Goal: Information Seeking & Learning: Check status

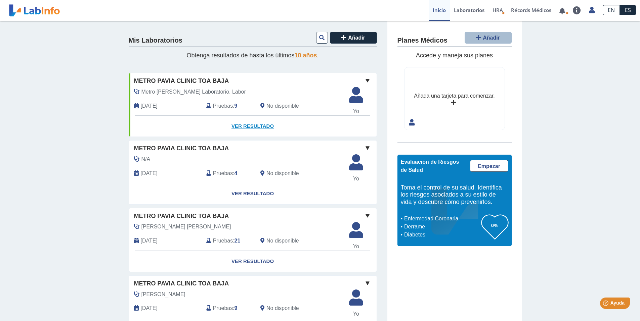
click at [245, 126] on link "Ver Resultado" at bounding box center [252, 126] width 247 height 21
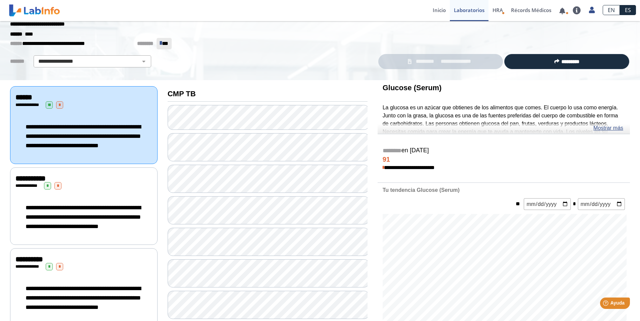
scroll to position [34, 0]
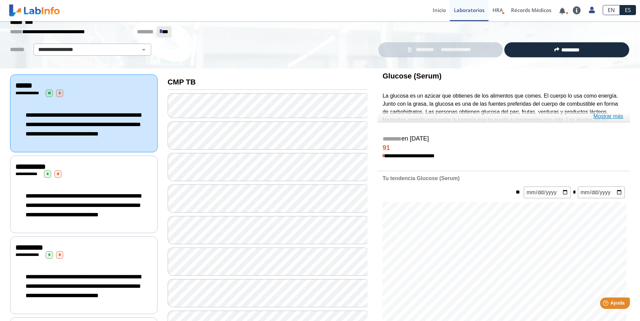
click at [615, 117] on link "Mostrar más" at bounding box center [608, 116] width 30 height 8
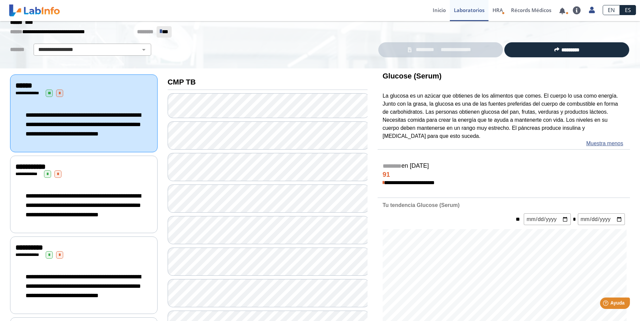
scroll to position [67, 0]
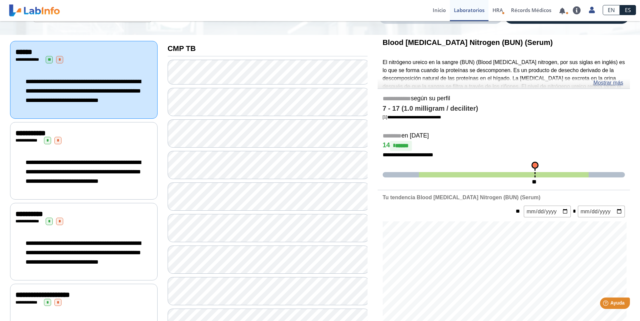
scroll to position [101, 0]
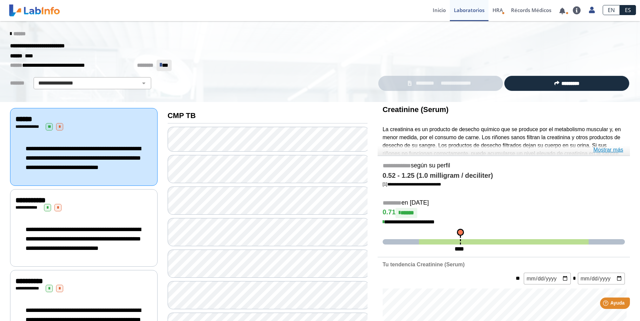
click at [613, 149] on link "Mostrar más" at bounding box center [608, 150] width 30 height 8
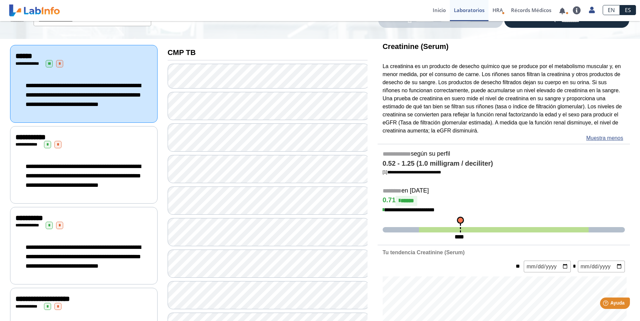
scroll to position [67, 0]
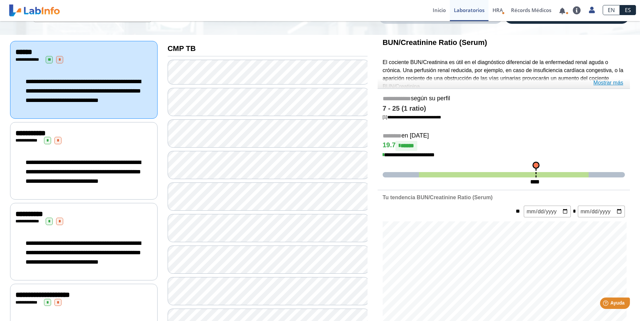
click at [612, 84] on link "Mostrar más" at bounding box center [608, 83] width 30 height 8
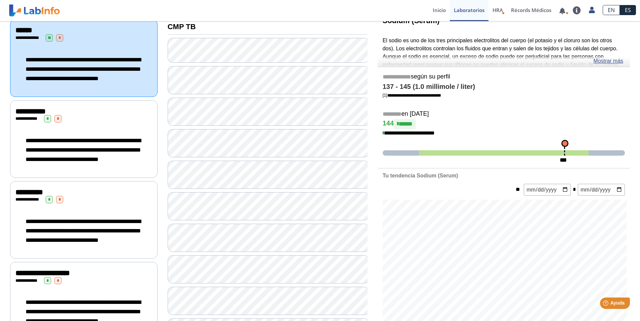
scroll to position [101, 0]
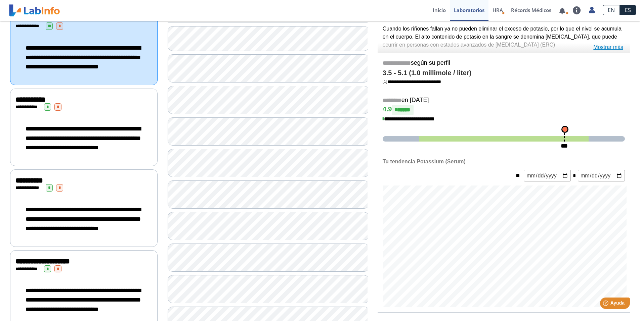
click at [611, 48] on link "Mostrar más" at bounding box center [608, 47] width 30 height 8
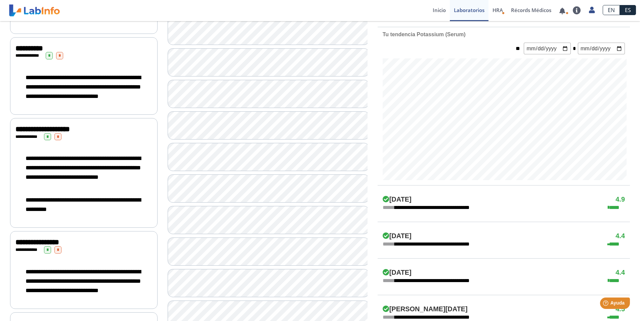
scroll to position [235, 0]
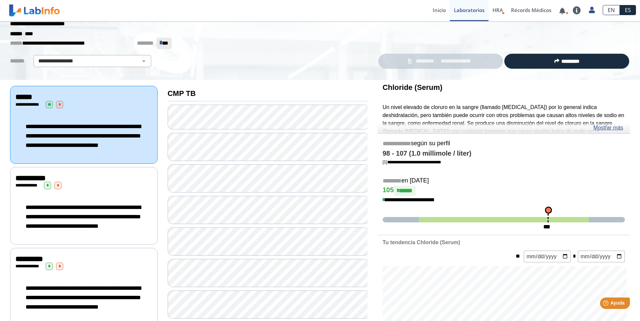
scroll to position [34, 0]
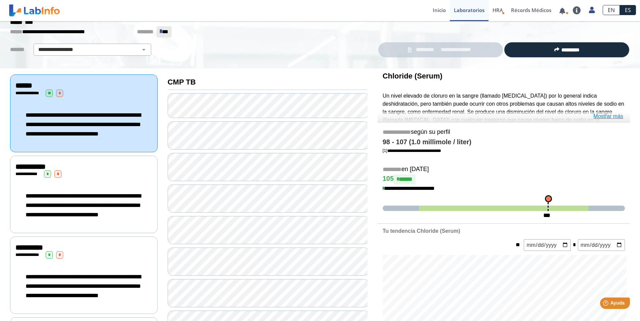
click at [612, 118] on link "Mostrar más" at bounding box center [608, 116] width 30 height 8
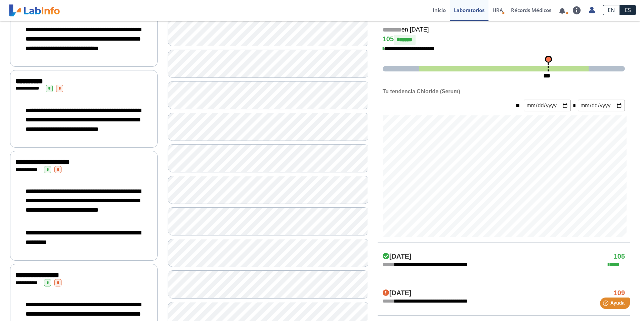
scroll to position [201, 0]
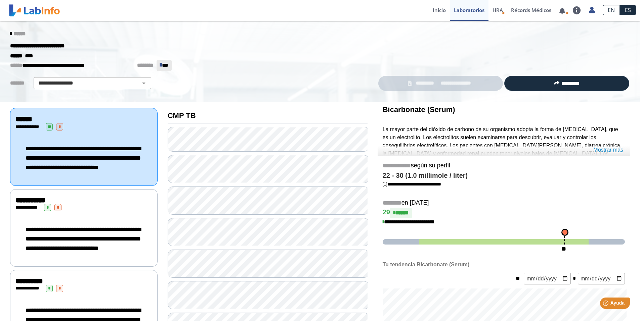
click at [605, 150] on link "Mostrar más" at bounding box center [608, 150] width 30 height 8
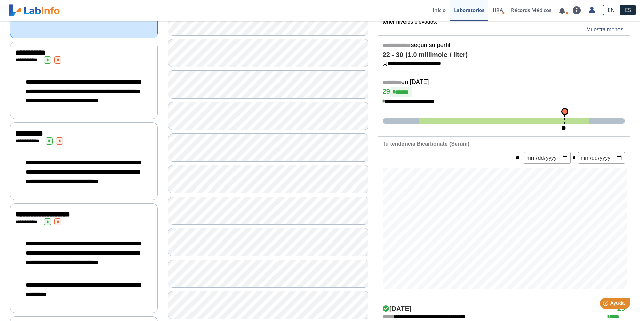
scroll to position [168, 0]
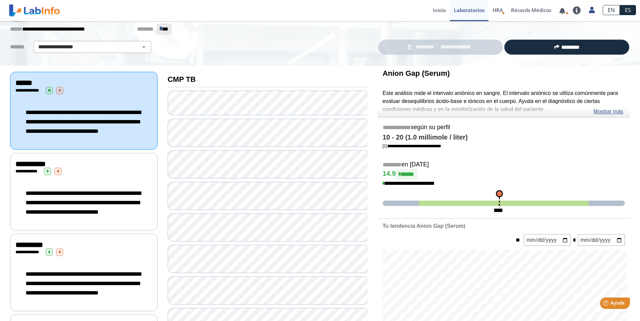
scroll to position [34, 0]
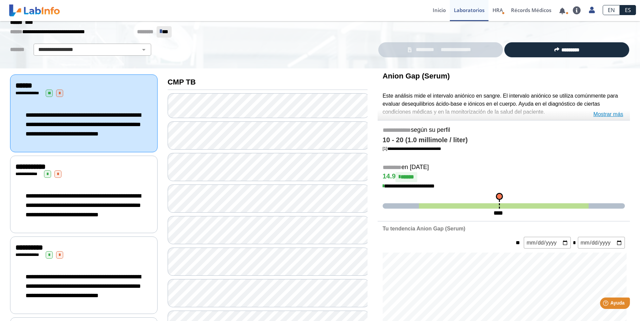
click at [608, 117] on link "Mostrar más" at bounding box center [608, 114] width 30 height 8
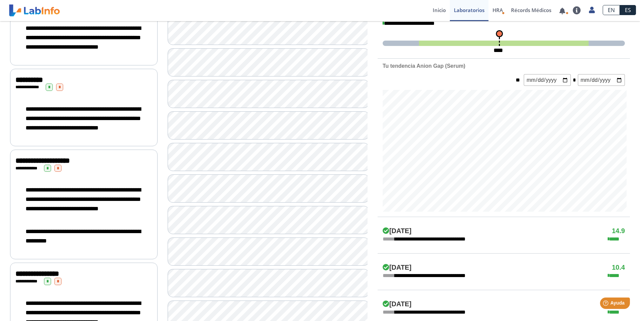
scroll to position [235, 0]
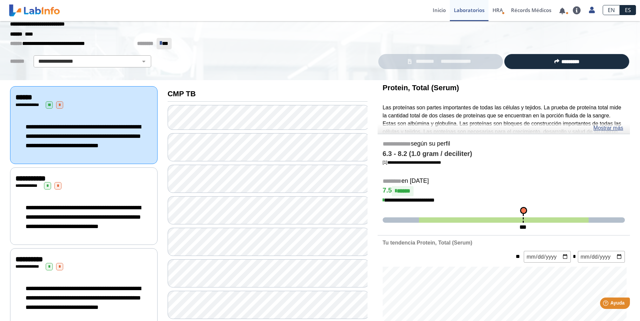
scroll to position [34, 0]
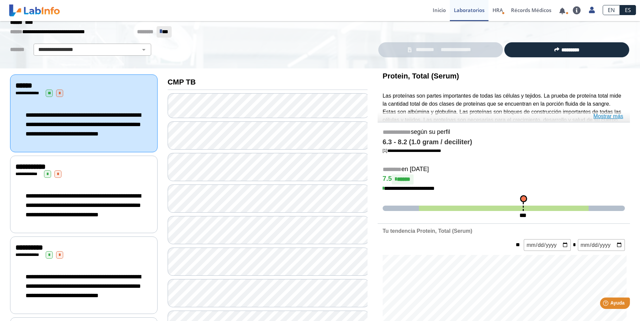
click at [616, 118] on link "Mostrar más" at bounding box center [608, 116] width 30 height 8
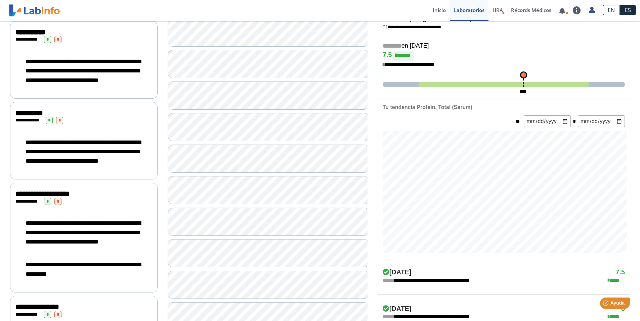
scroll to position [201, 0]
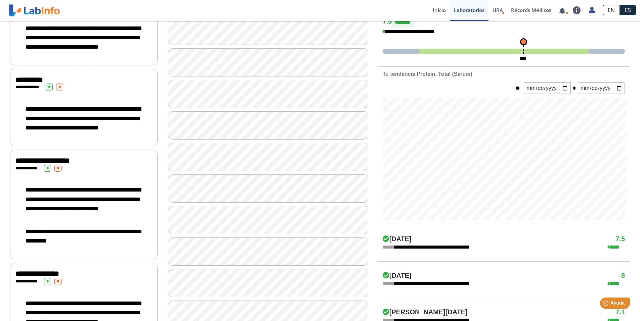
click at [163, 253] on div "**********" at bounding box center [268, 285] width 210 height 768
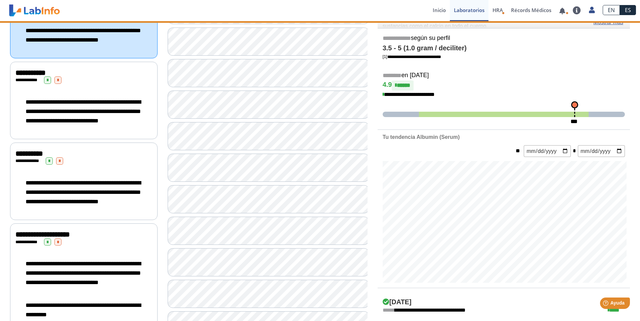
scroll to position [34, 0]
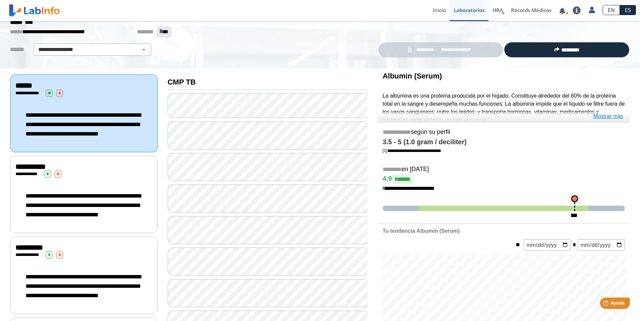
click at [611, 118] on link "Mostrar más" at bounding box center [608, 116] width 30 height 8
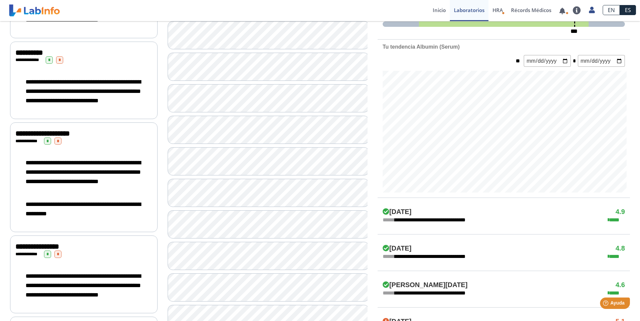
scroll to position [235, 0]
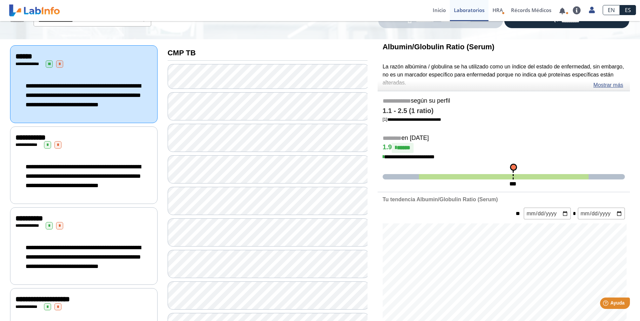
scroll to position [34, 0]
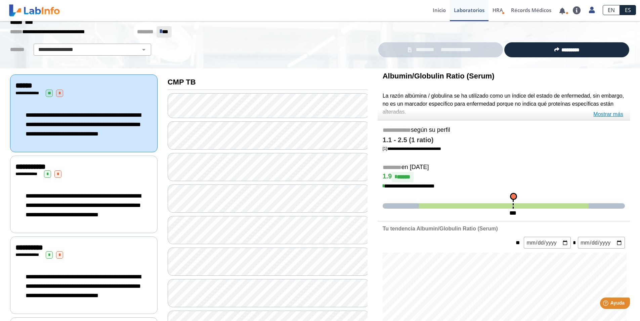
click at [612, 114] on link "Mostrar más" at bounding box center [608, 114] width 30 height 8
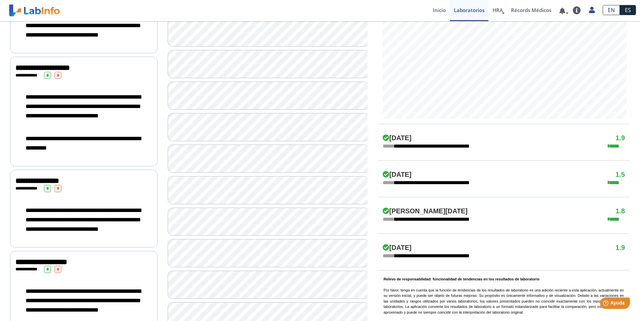
scroll to position [336, 0]
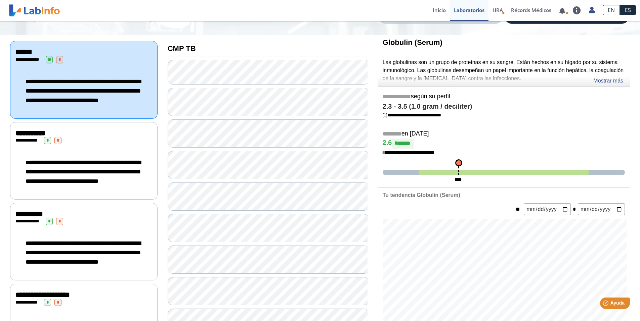
scroll to position [34, 0]
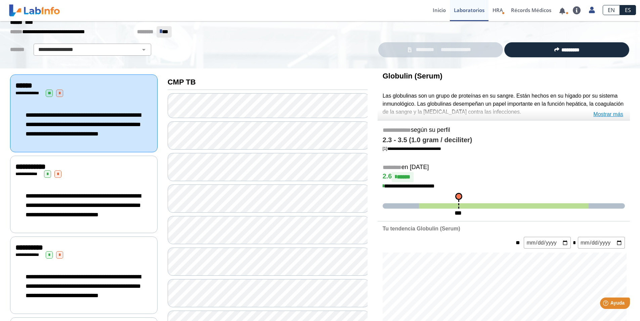
click at [608, 115] on link "Mostrar más" at bounding box center [608, 114] width 30 height 8
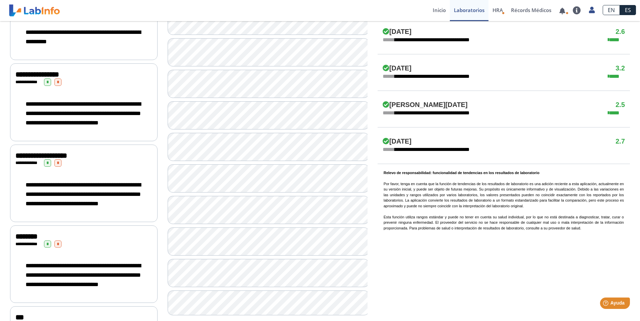
scroll to position [403, 0]
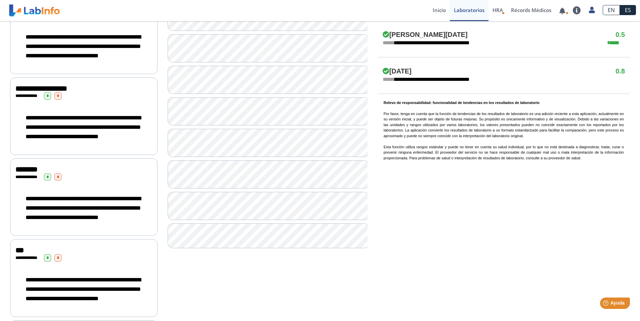
scroll to position [470, 0]
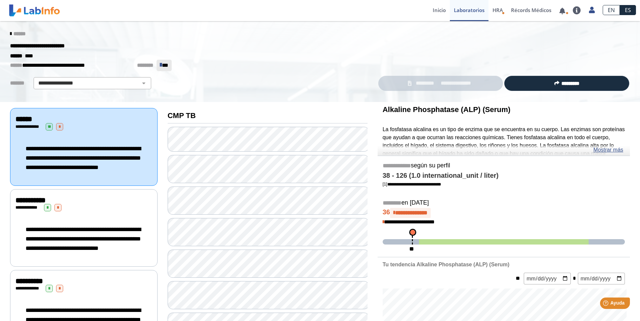
scroll to position [34, 0]
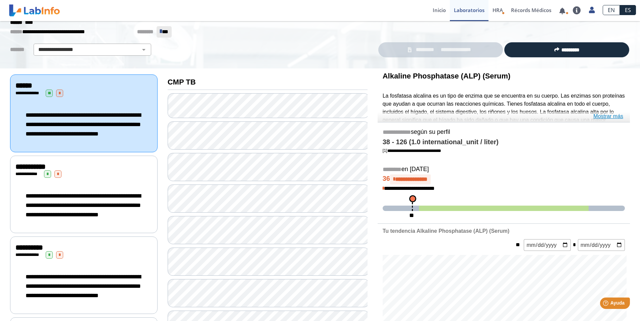
click at [618, 118] on link "Mostrar más" at bounding box center [608, 116] width 30 height 8
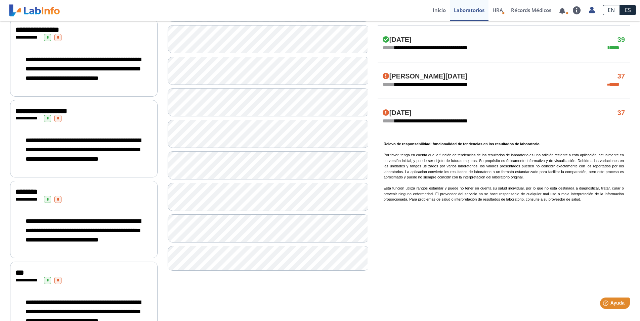
scroll to position [470, 0]
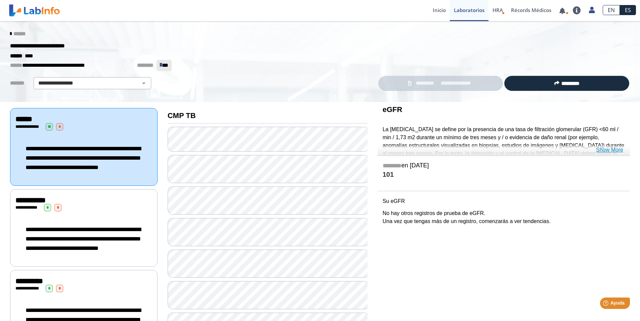
click at [611, 151] on link "Show More" at bounding box center [609, 150] width 27 height 8
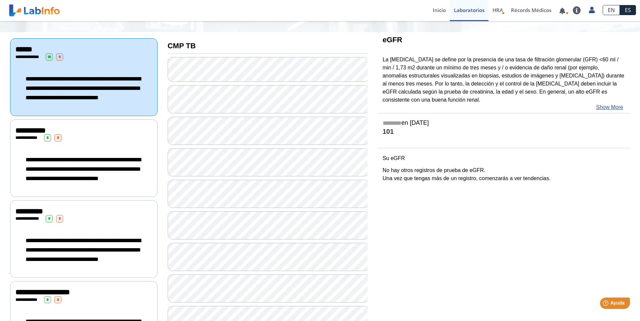
scroll to position [67, 0]
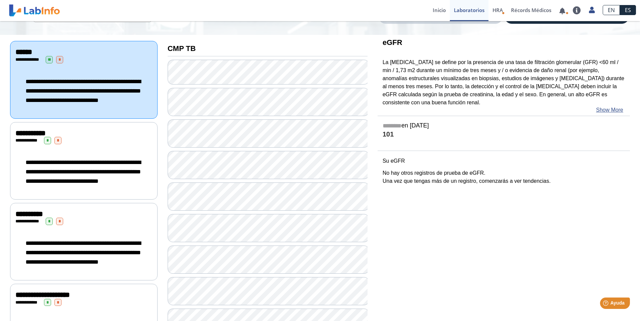
click at [81, 182] on div "**********" at bounding box center [83, 172] width 137 height 42
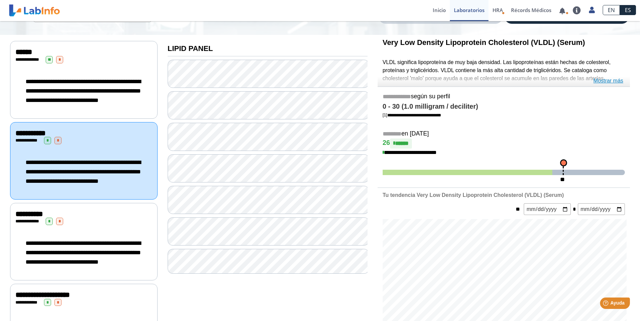
click at [597, 80] on link "Mostrar más" at bounding box center [608, 81] width 30 height 8
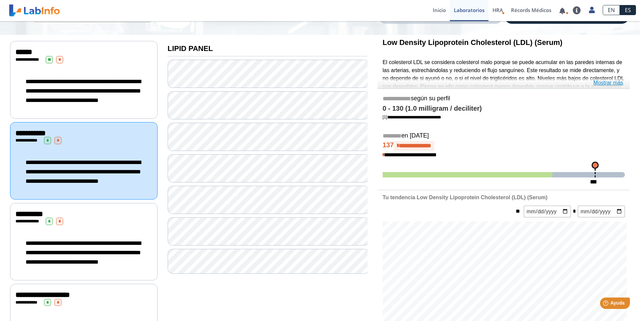
click at [613, 85] on link "Mostrar más" at bounding box center [608, 83] width 30 height 8
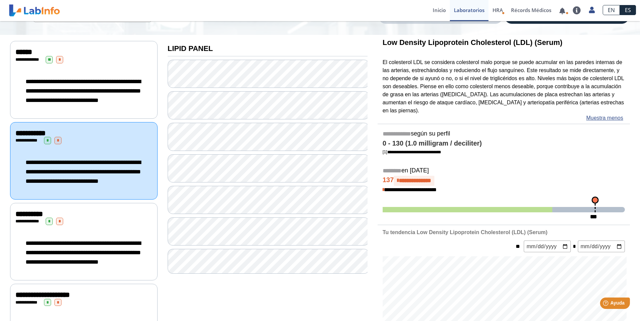
scroll to position [101, 0]
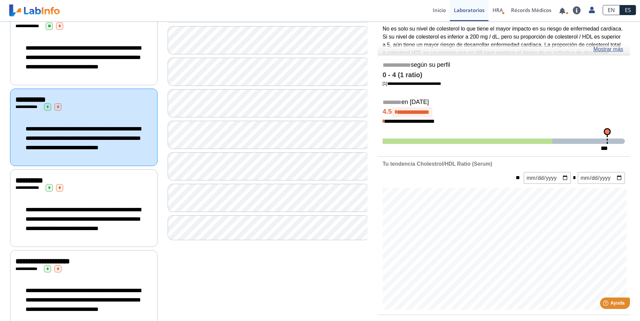
scroll to position [34, 0]
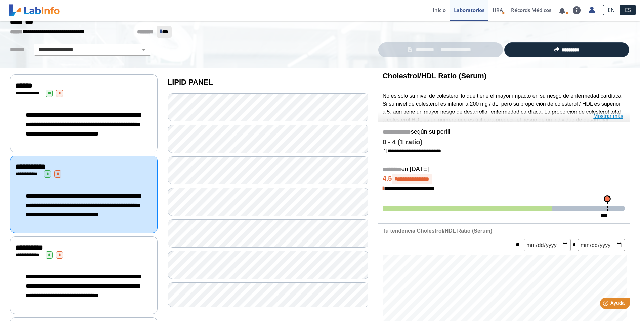
click at [604, 117] on link "Mostrar más" at bounding box center [608, 116] width 30 height 8
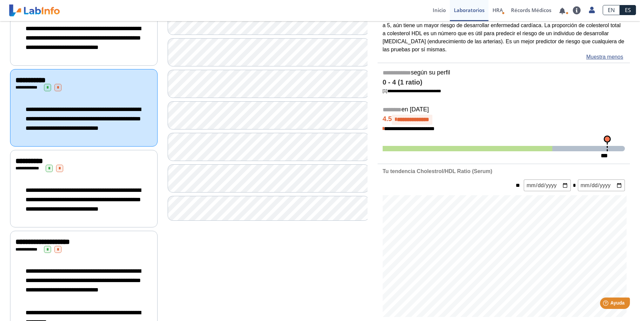
scroll to position [168, 0]
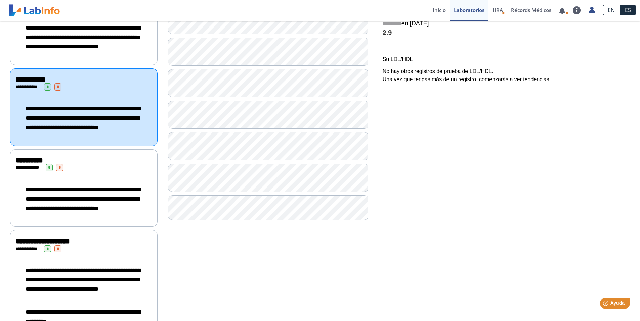
scroll to position [134, 0]
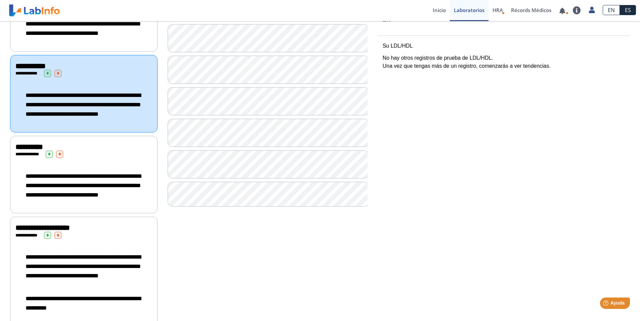
click at [73, 197] on span "**********" at bounding box center [83, 185] width 115 height 25
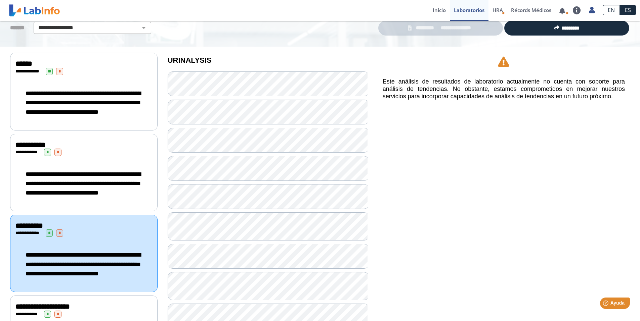
scroll to position [67, 0]
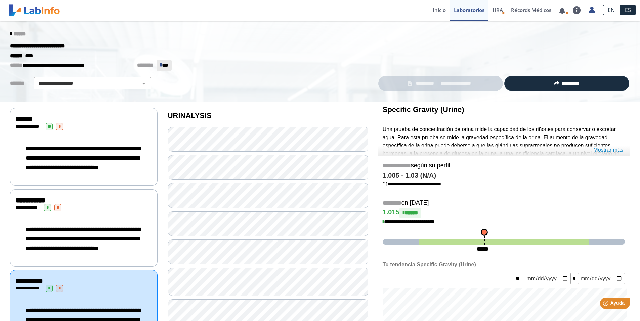
click at [610, 151] on link "Mostrar más" at bounding box center [608, 150] width 30 height 8
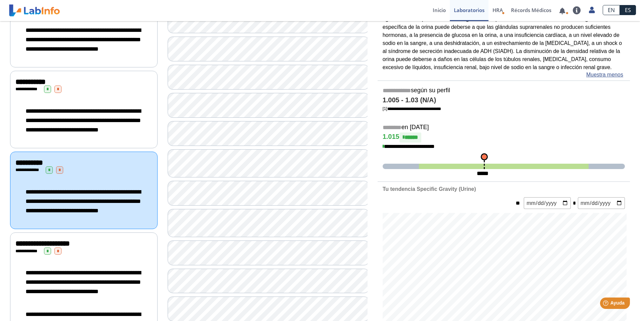
scroll to position [134, 0]
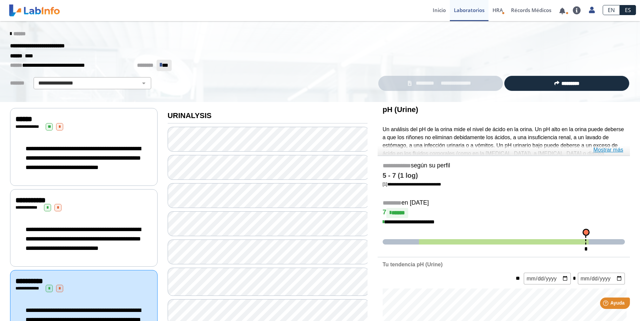
click at [602, 148] on link "Mostrar más" at bounding box center [608, 150] width 30 height 8
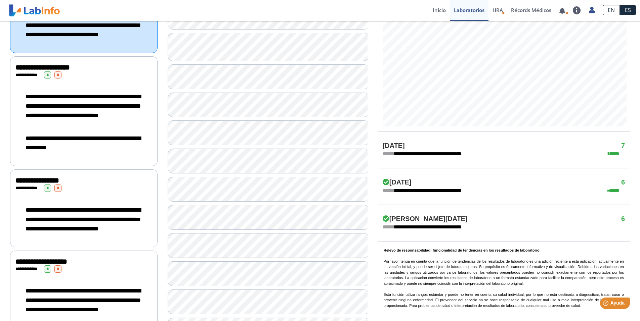
scroll to position [336, 0]
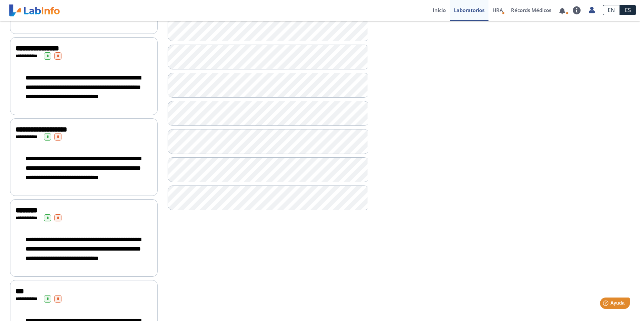
scroll to position [470, 0]
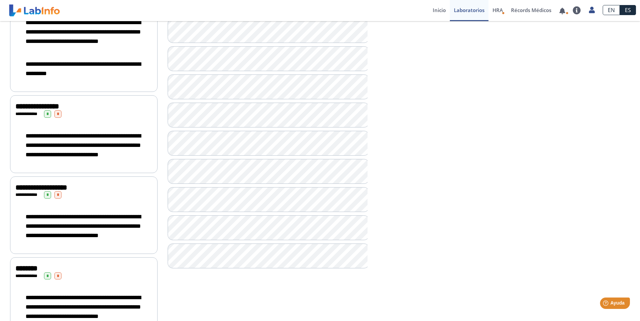
scroll to position [369, 0]
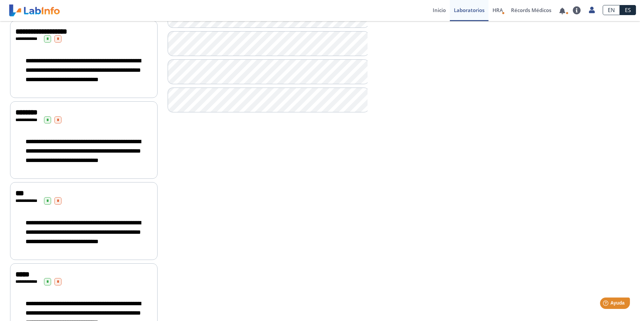
scroll to position [537, 0]
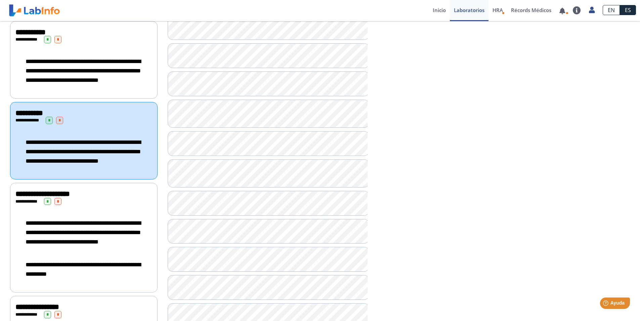
scroll to position [168, 0]
click at [101, 235] on div "**********" at bounding box center [83, 233] width 137 height 42
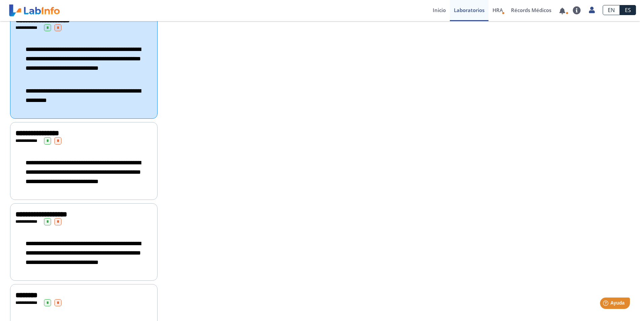
scroll to position [369, 0]
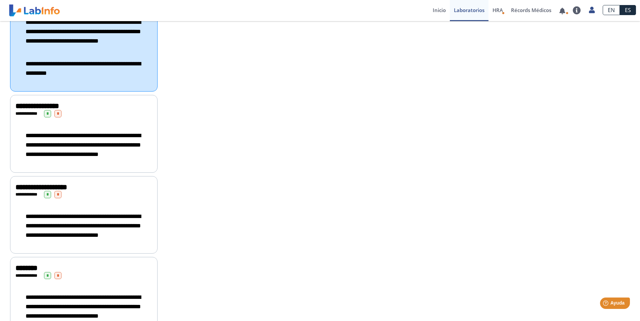
click at [61, 157] on span "**********" at bounding box center [83, 145] width 115 height 25
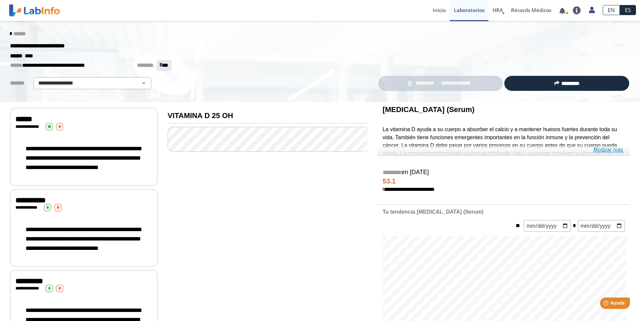
click at [606, 151] on link "Mostrar más" at bounding box center [608, 150] width 30 height 8
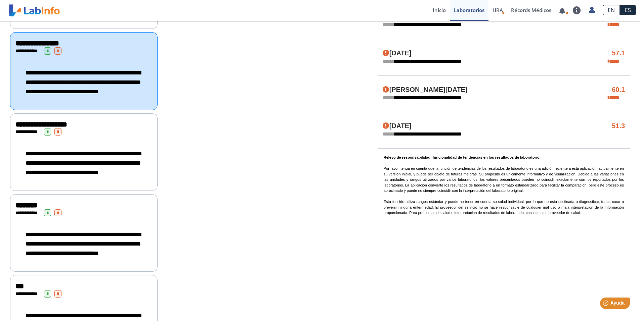
scroll to position [437, 0]
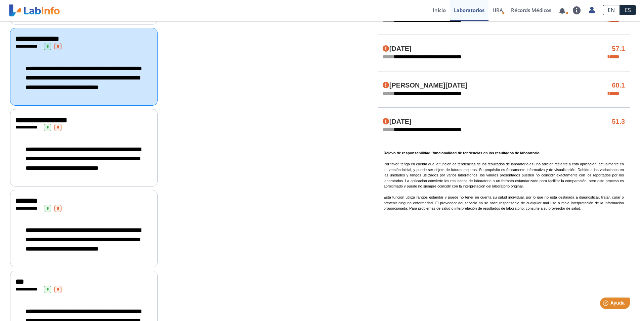
click at [96, 180] on div "**********" at bounding box center [83, 159] width 137 height 42
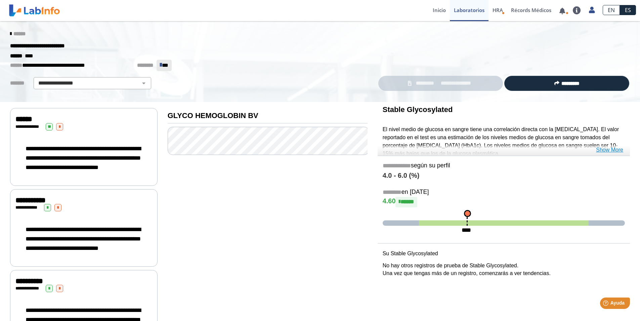
click at [618, 149] on link "Show More" at bounding box center [609, 150] width 27 height 8
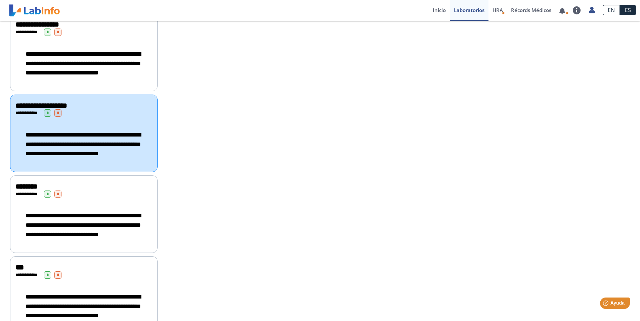
scroll to position [571, 0]
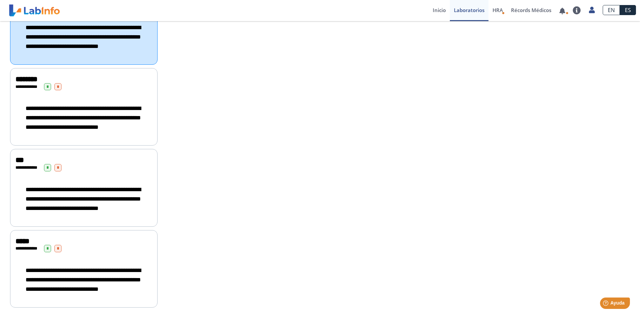
click at [64, 139] on div "**********" at bounding box center [83, 118] width 137 height 42
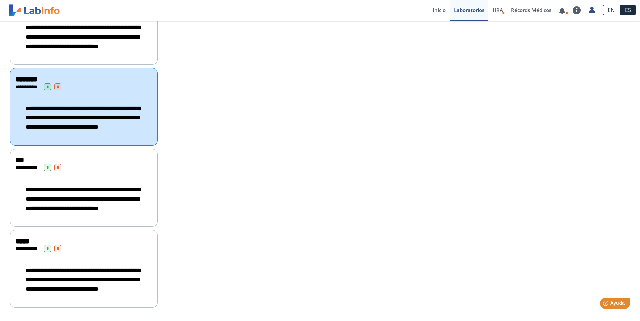
scroll to position [625, 0]
click at [90, 187] on span "**********" at bounding box center [83, 199] width 115 height 25
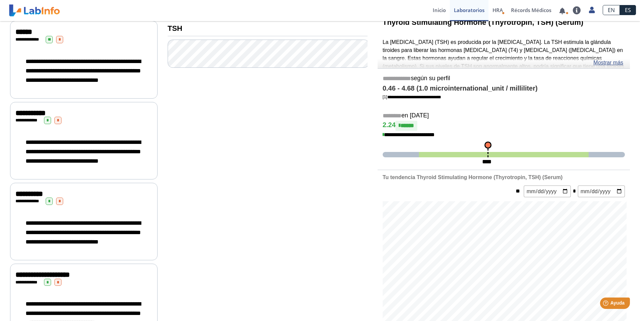
scroll to position [54, 0]
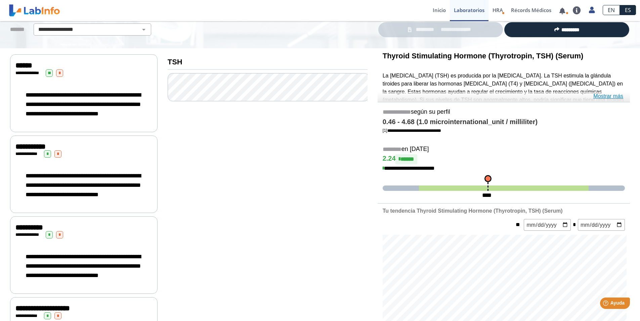
click at [614, 98] on link "Mostrar más" at bounding box center [608, 96] width 30 height 8
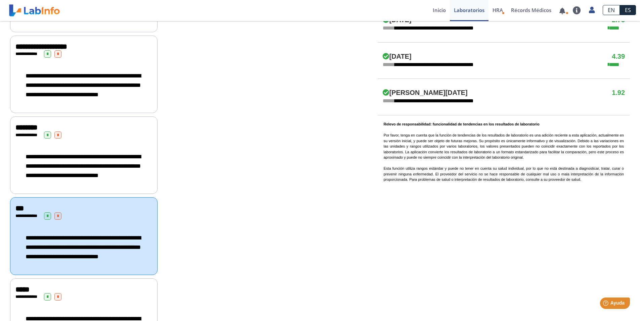
scroll to position [625, 0]
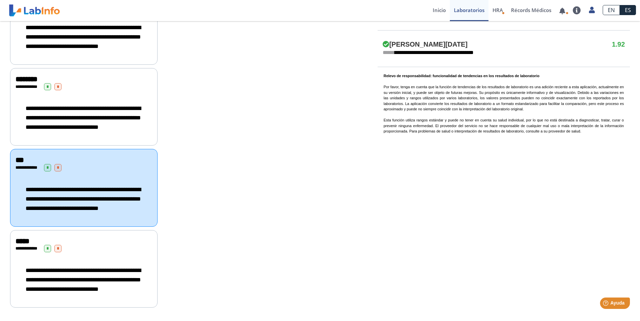
click at [54, 275] on span "**********" at bounding box center [83, 280] width 115 height 25
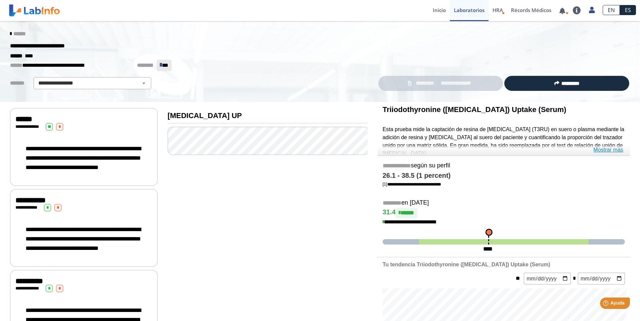
click at [609, 148] on link "Mostrar más" at bounding box center [608, 150] width 30 height 8
